Goal: Transaction & Acquisition: Book appointment/travel/reservation

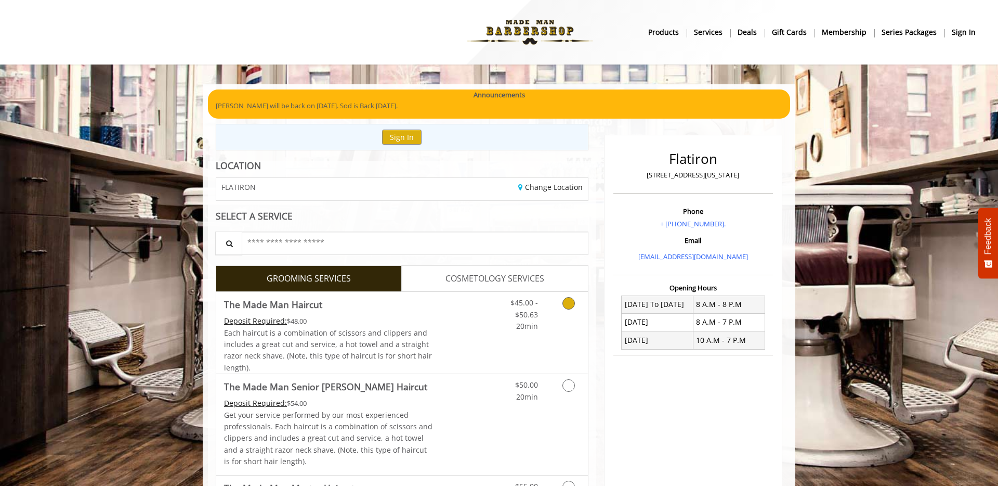
scroll to position [4, 0]
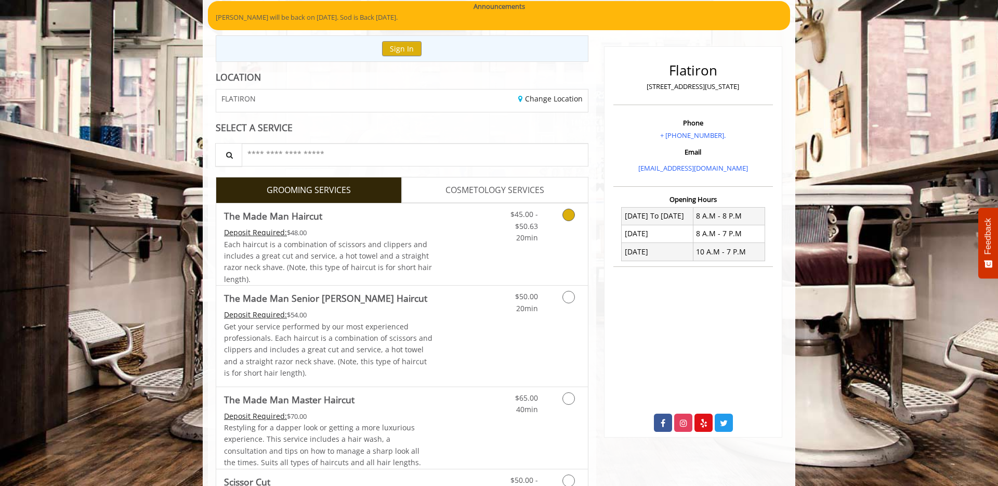
click at [569, 218] on icon "Grooming services" at bounding box center [569, 215] width 12 height 12
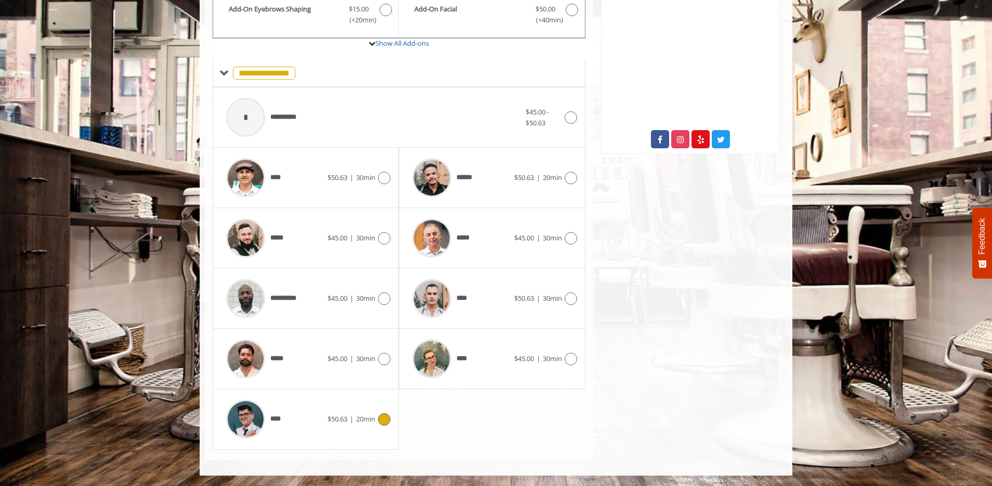
click at [379, 416] on icon at bounding box center [384, 419] width 12 height 12
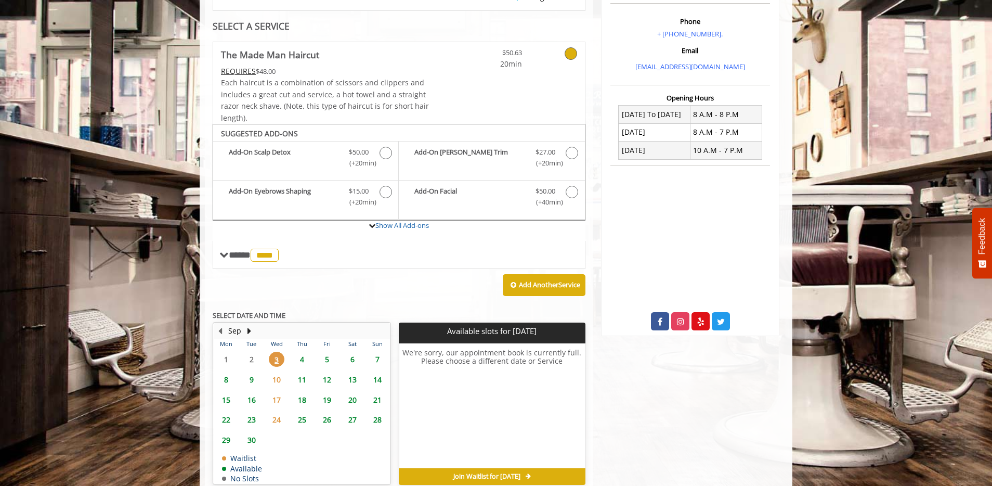
scroll to position [240, 0]
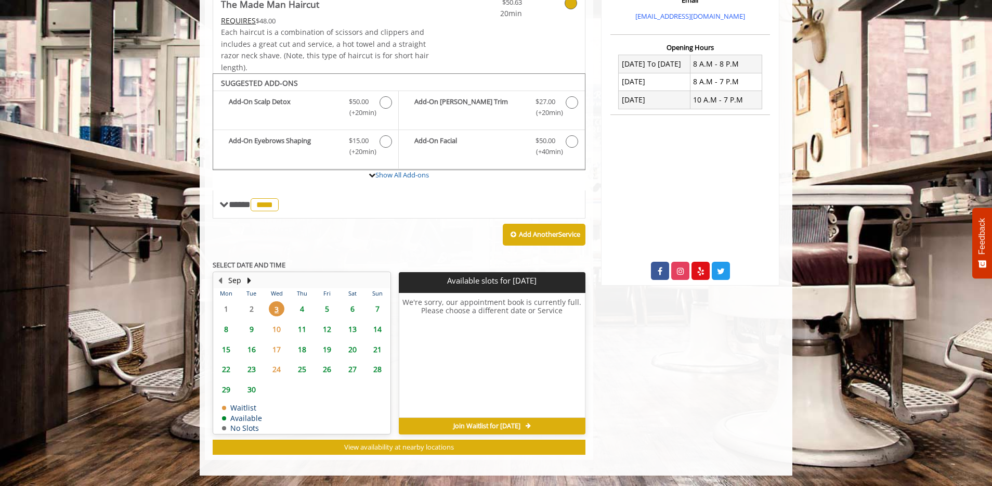
click at [304, 304] on span "4" at bounding box center [302, 308] width 16 height 15
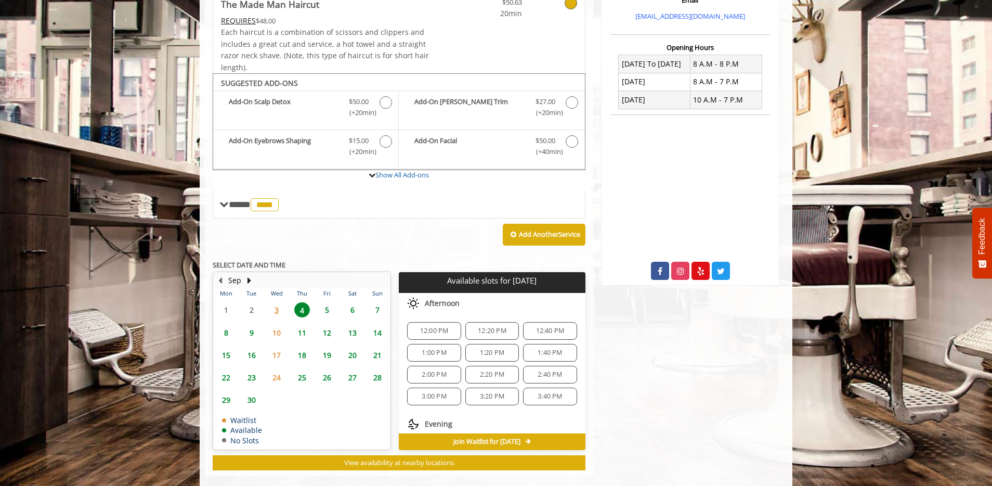
scroll to position [256, 0]
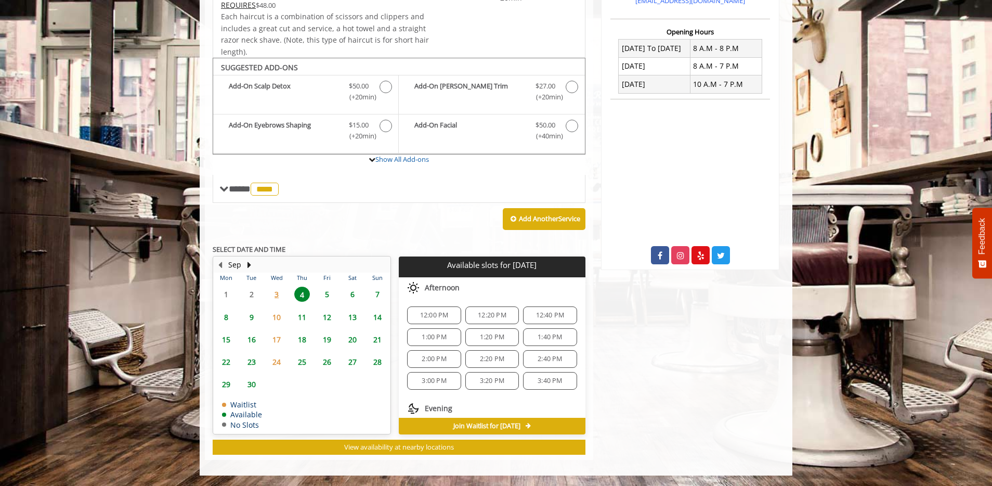
click at [436, 380] on span "3:00 PM" at bounding box center [434, 380] width 24 height 8
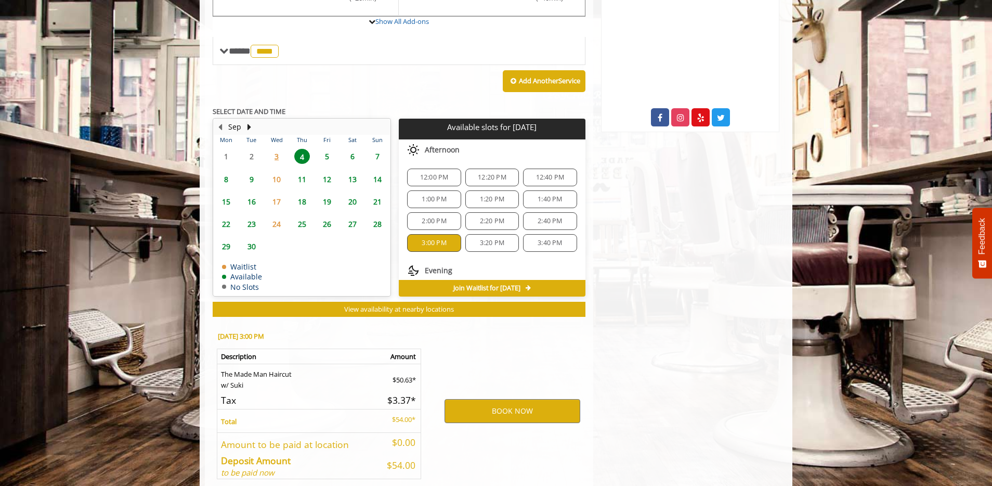
scroll to position [444, 0]
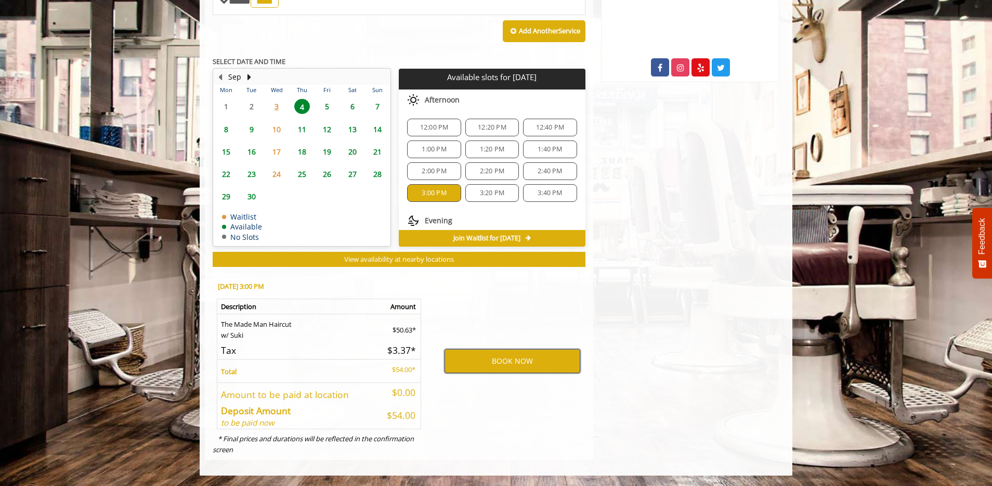
click at [486, 354] on button "BOOK NOW" at bounding box center [513, 361] width 136 height 24
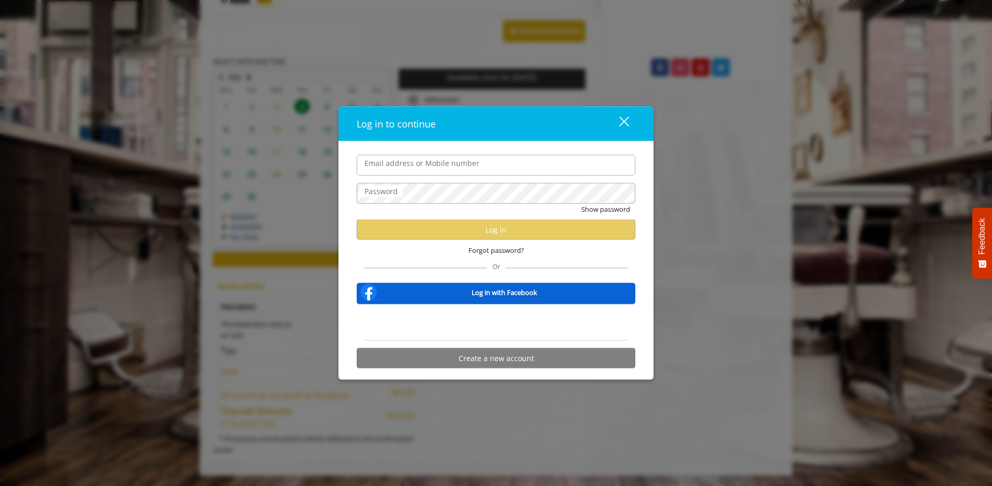
type input "**********"
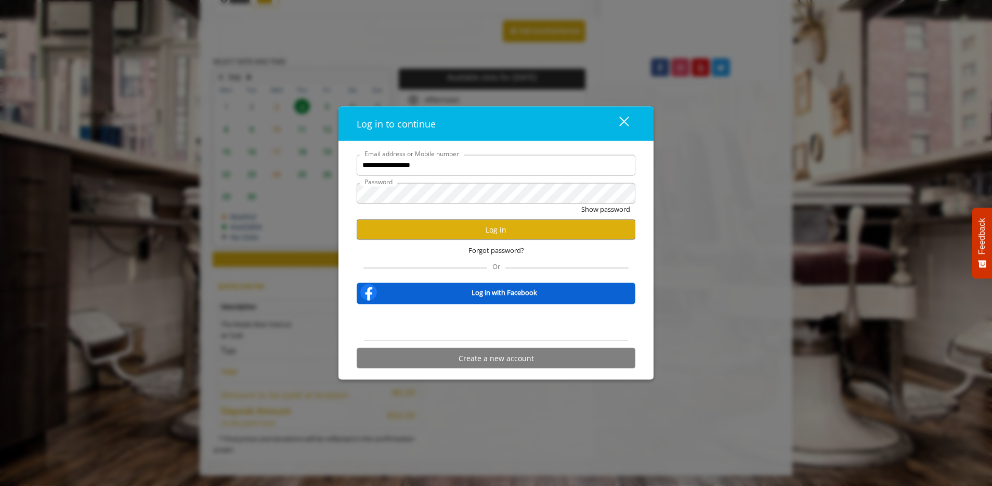
scroll to position [0, 0]
click at [462, 231] on button "Log in" at bounding box center [496, 229] width 279 height 20
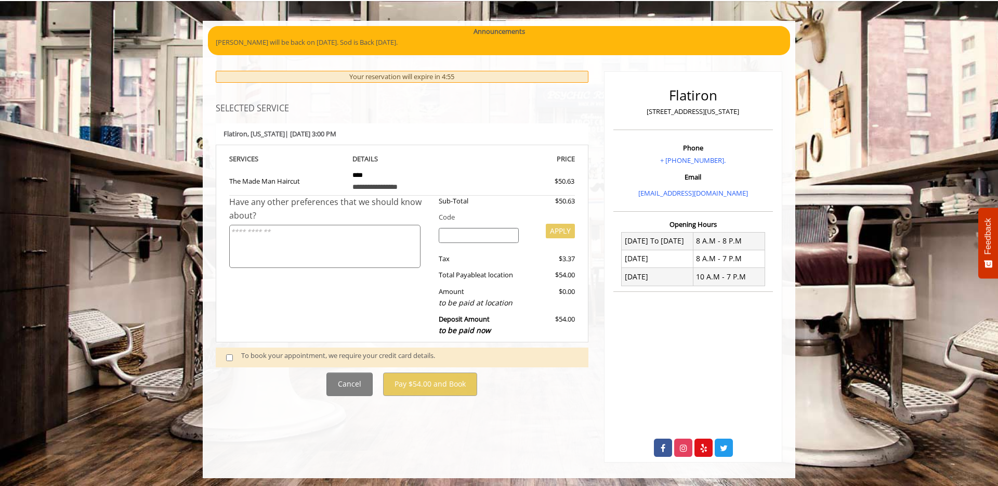
scroll to position [66, 0]
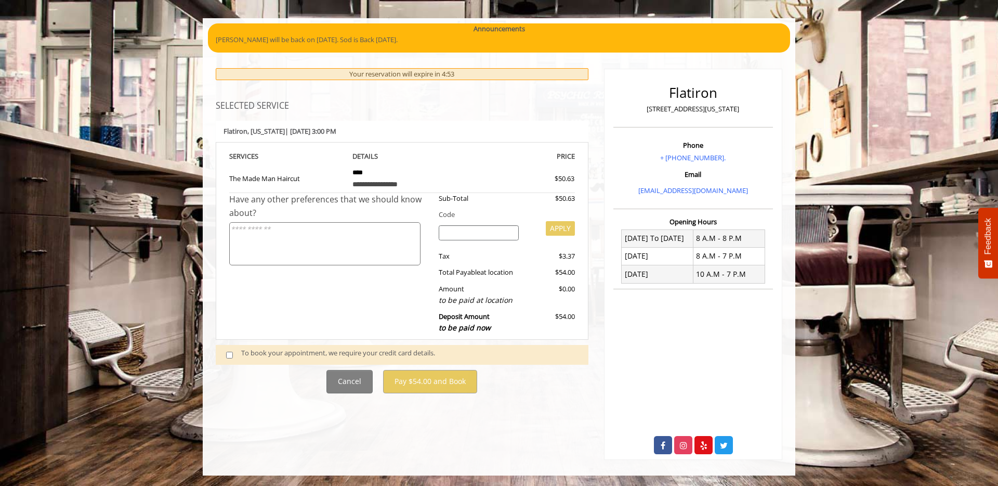
click at [265, 356] on div "To book your appointment, we require your credit card details." at bounding box center [409, 354] width 337 height 14
click at [234, 360] on span at bounding box center [233, 354] width 31 height 14
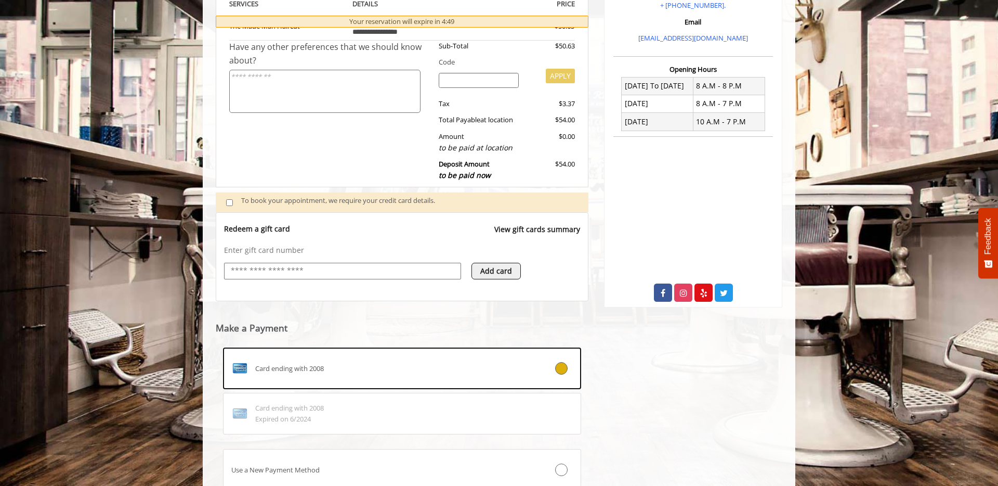
scroll to position [267, 0]
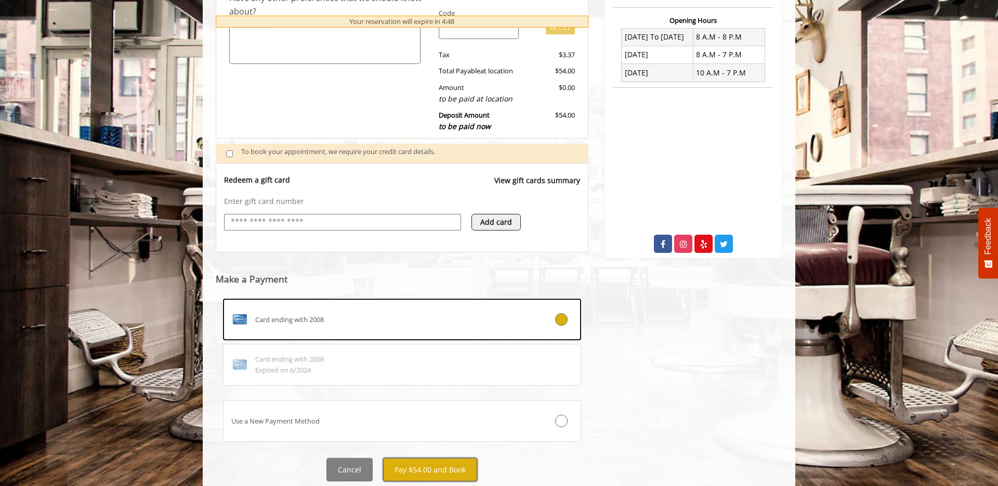
click at [436, 472] on button "Pay $54.00 and Book" at bounding box center [430, 469] width 94 height 23
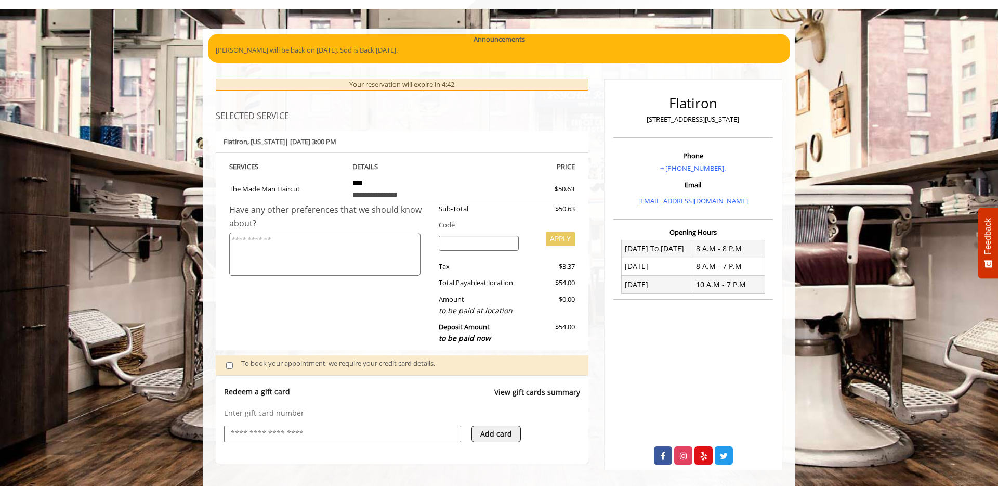
scroll to position [27, 0]
